Goal: Information Seeking & Learning: Understand process/instructions

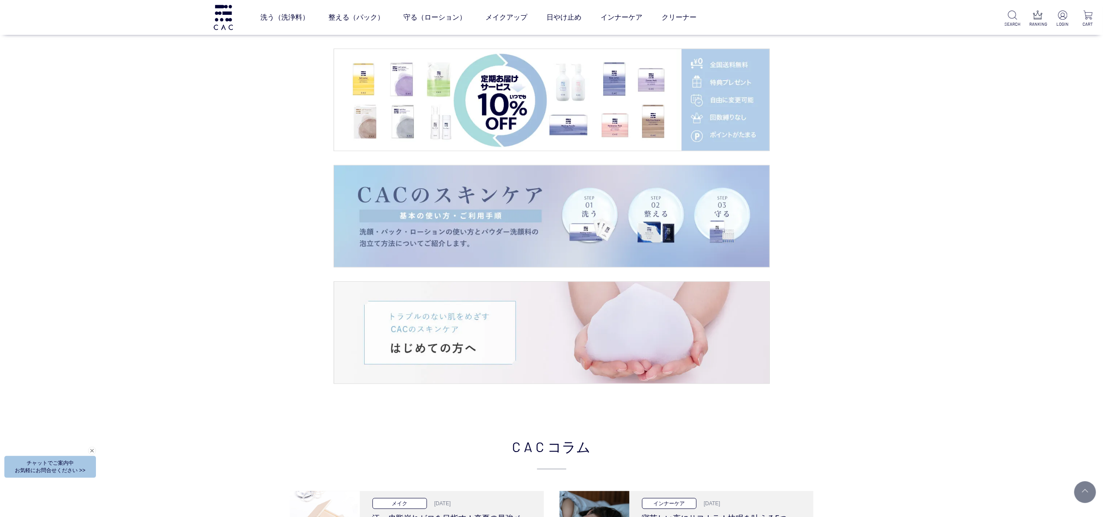
scroll to position [1483, 0]
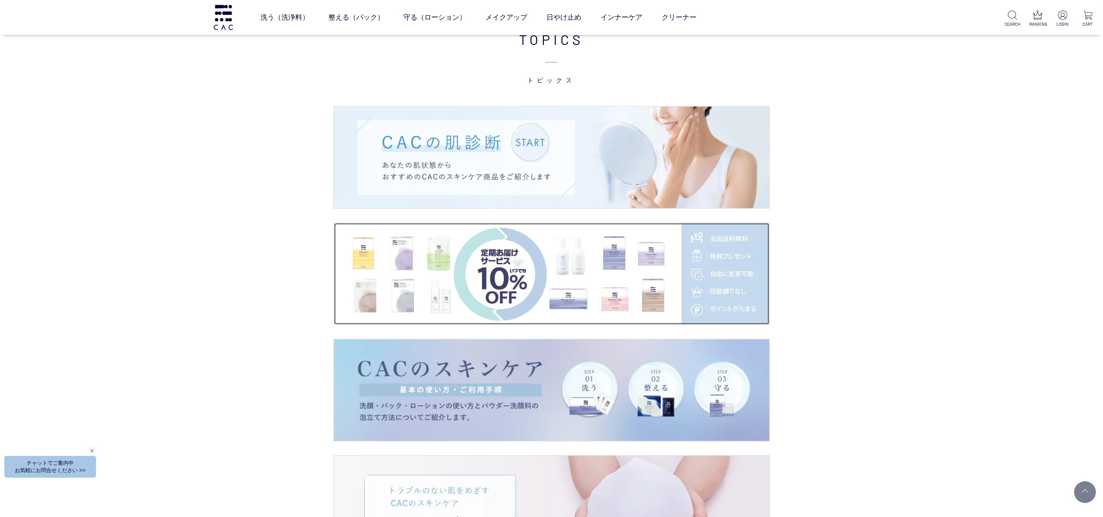
click at [517, 268] on img at bounding box center [551, 274] width 435 height 102
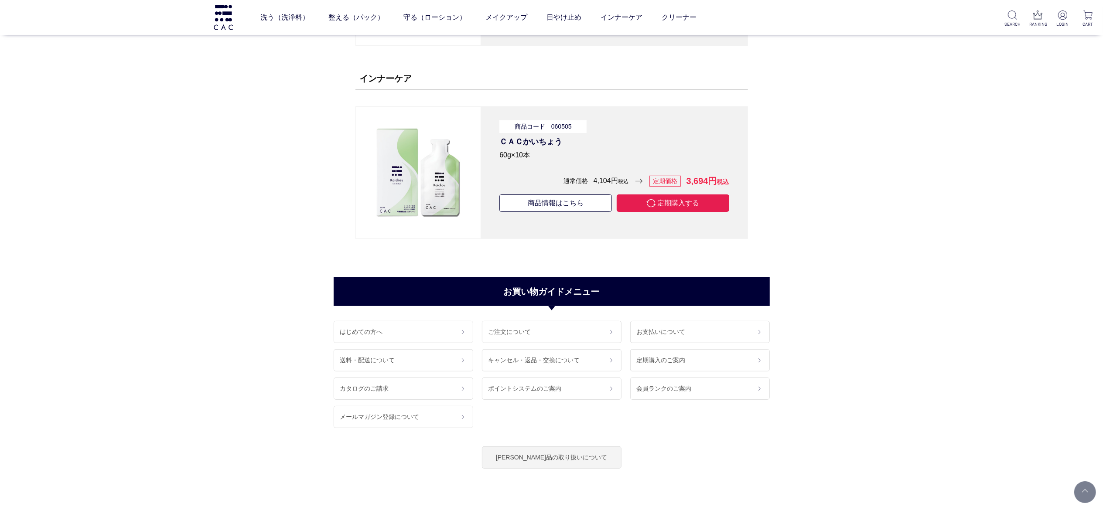
scroll to position [6629, 0]
